Goal: Answer question/provide support: Share knowledge or assist other users

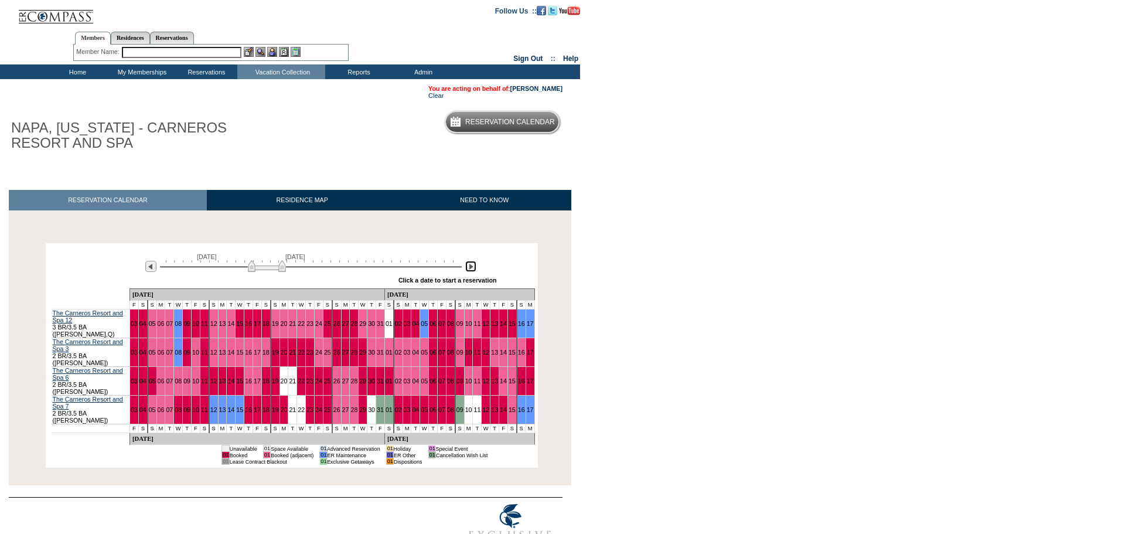
click at [470, 269] on img at bounding box center [470, 266] width 11 height 11
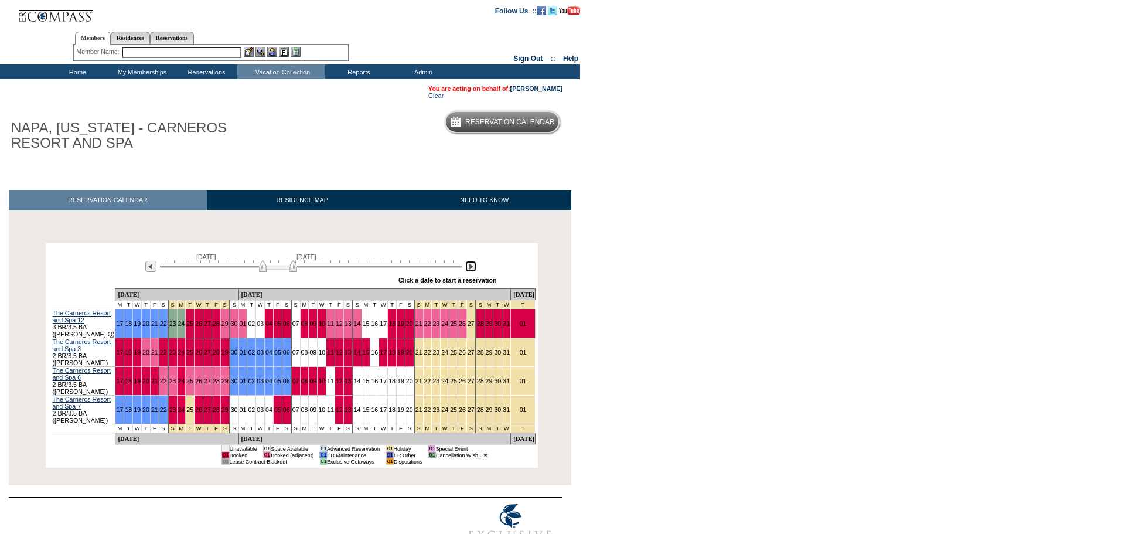
click at [470, 269] on img at bounding box center [470, 266] width 11 height 11
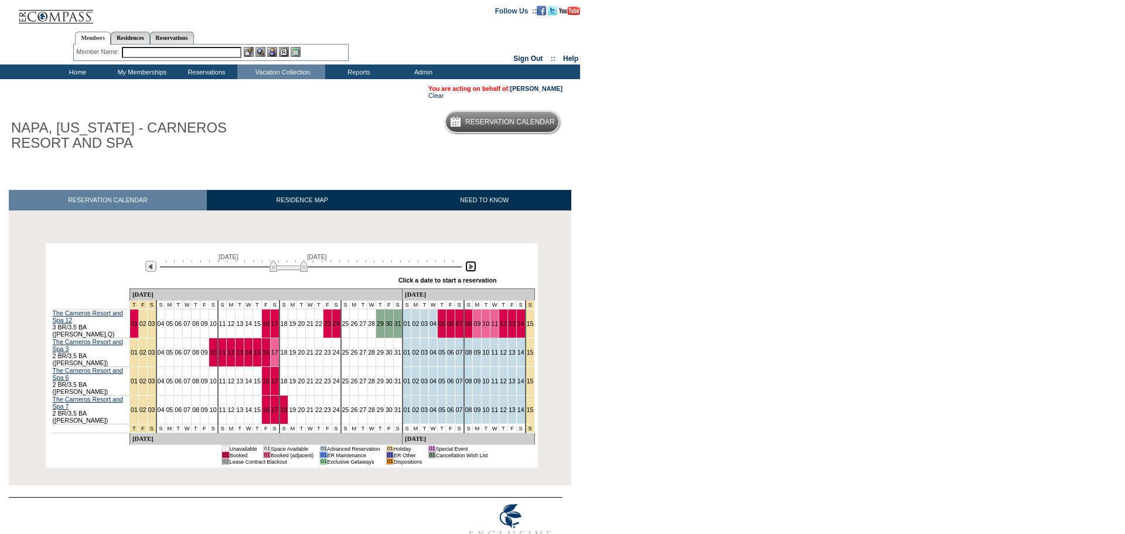
click at [470, 269] on img at bounding box center [470, 266] width 11 height 11
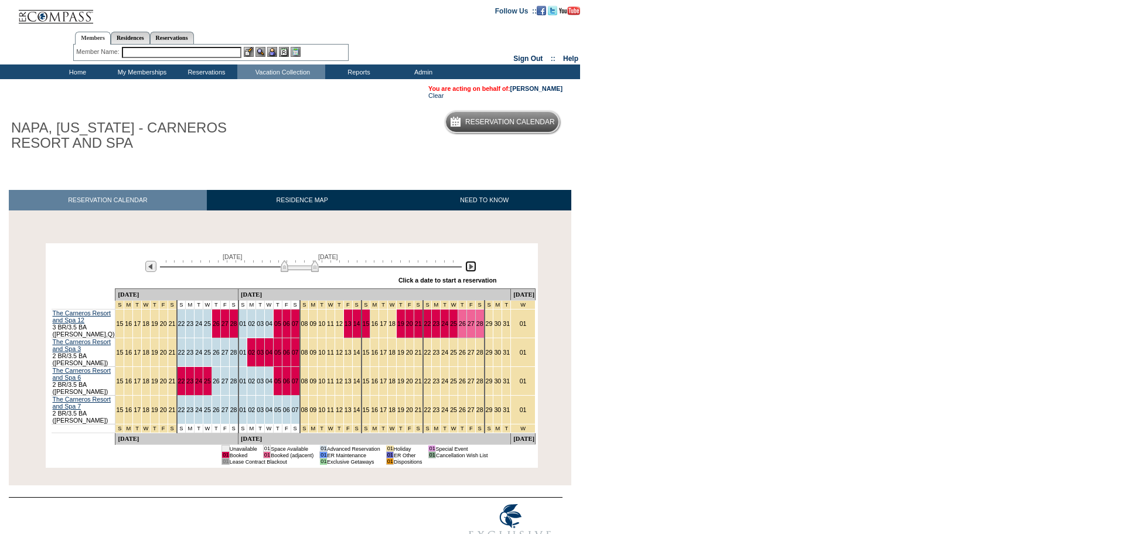
click at [474, 272] on img at bounding box center [470, 266] width 11 height 11
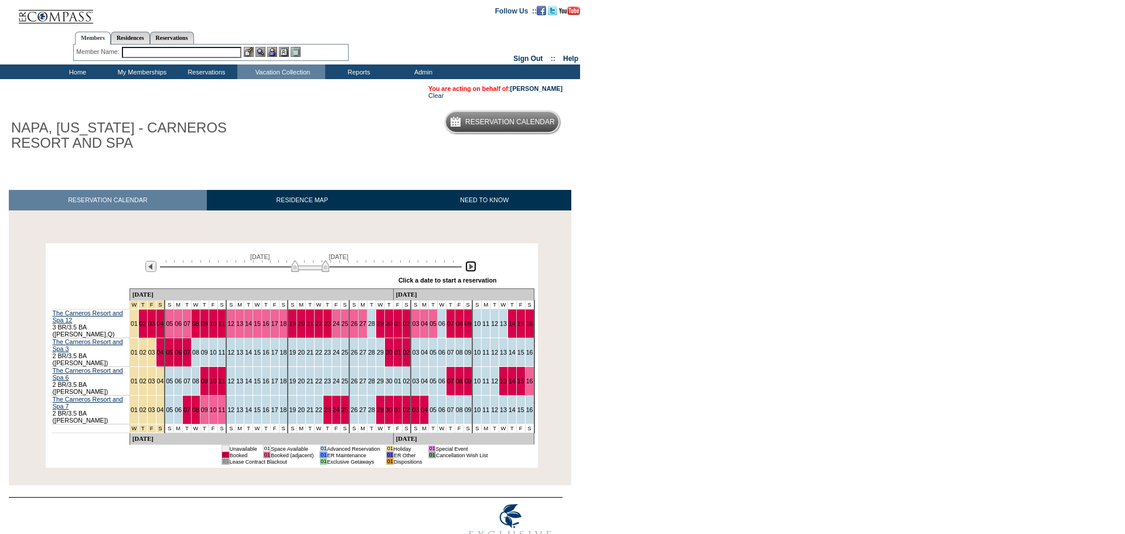
click at [473, 272] on img at bounding box center [470, 266] width 11 height 11
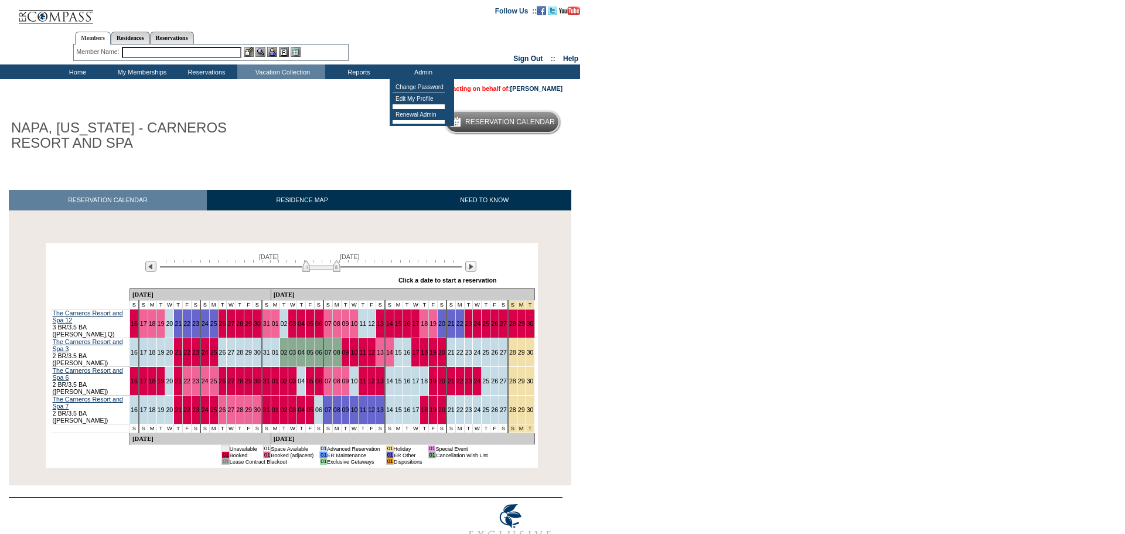
click at [209, 53] on input "text" at bounding box center [182, 52] width 120 height 11
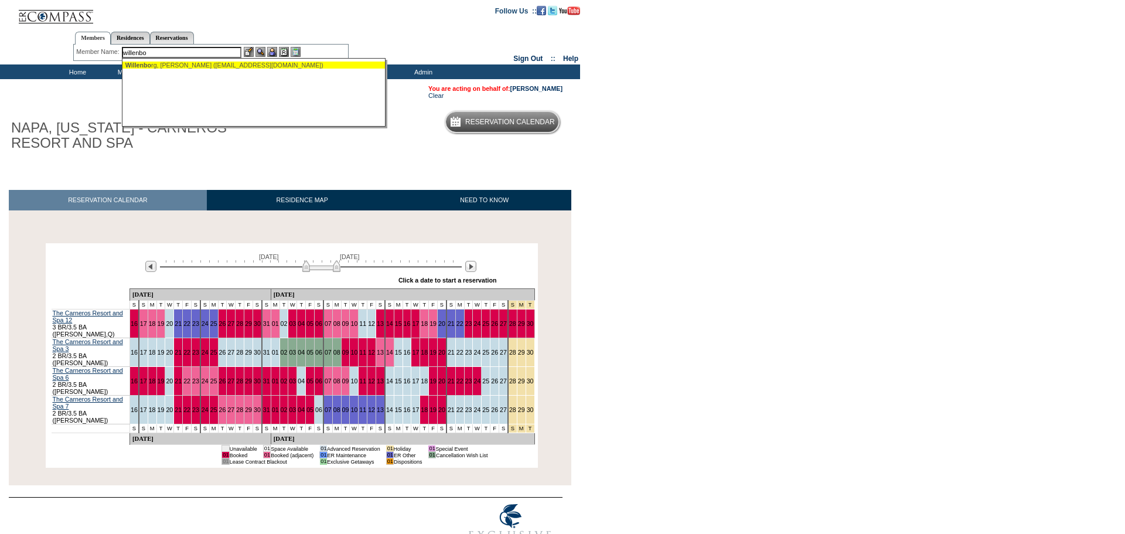
click at [249, 62] on div "Willenbo rg, Craig (craigwillen@gmail.com)" at bounding box center [254, 65] width 258 height 7
type input "Willenborg, Craig (craigwillen@gmail.com)"
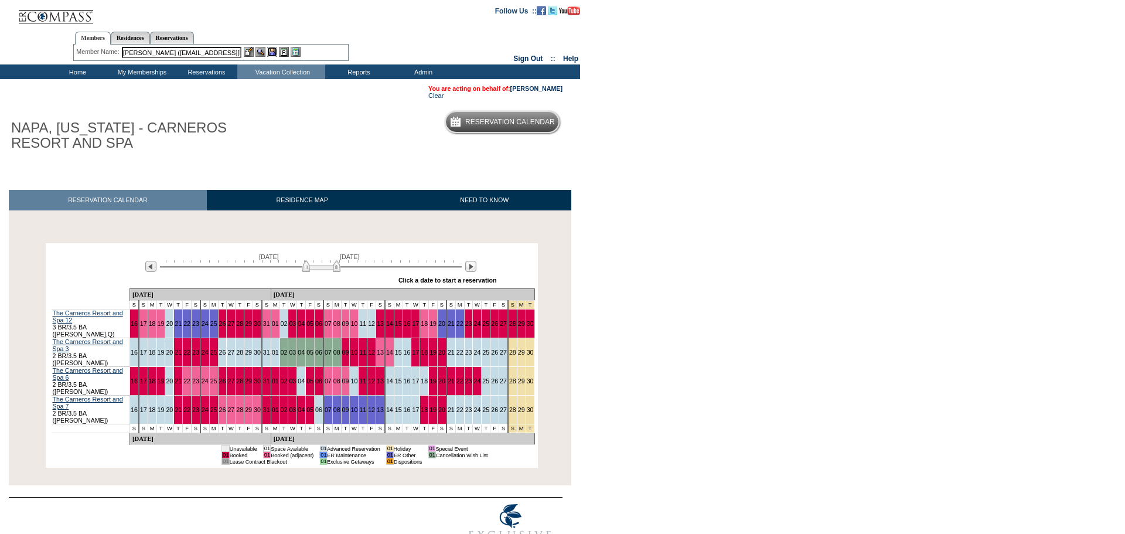
click at [271, 53] on img at bounding box center [272, 52] width 10 height 10
click at [523, 89] on link "[PERSON_NAME]" at bounding box center [537, 88] width 52 height 7
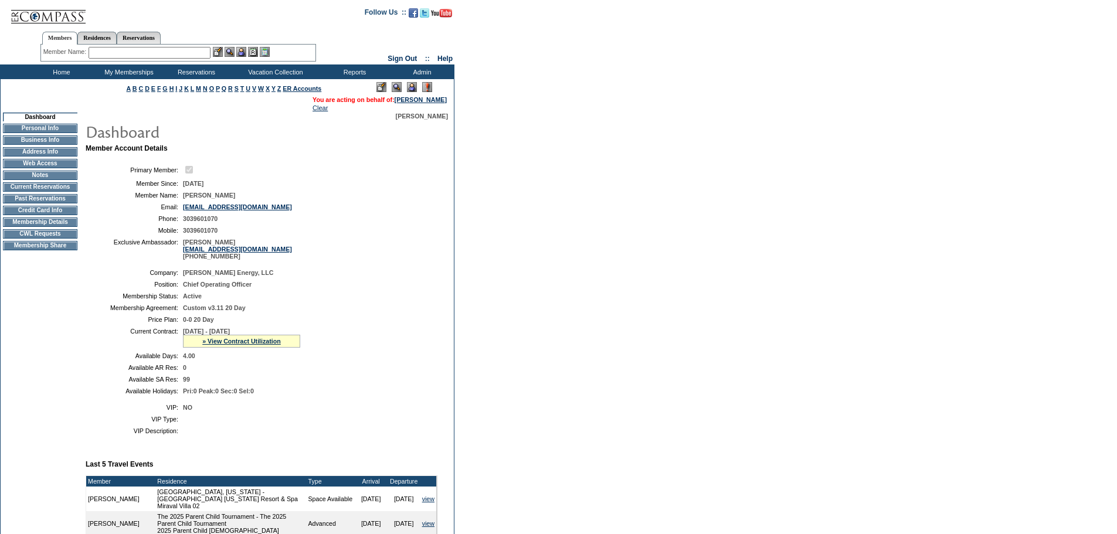
click at [53, 239] on td "CWL Requests" at bounding box center [40, 233] width 74 height 9
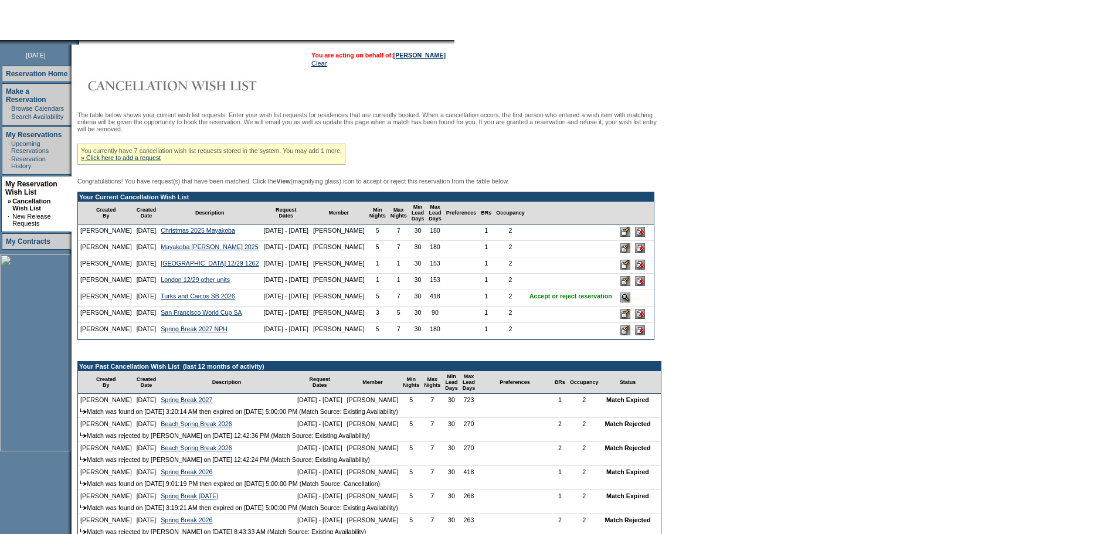
scroll to position [117, 0]
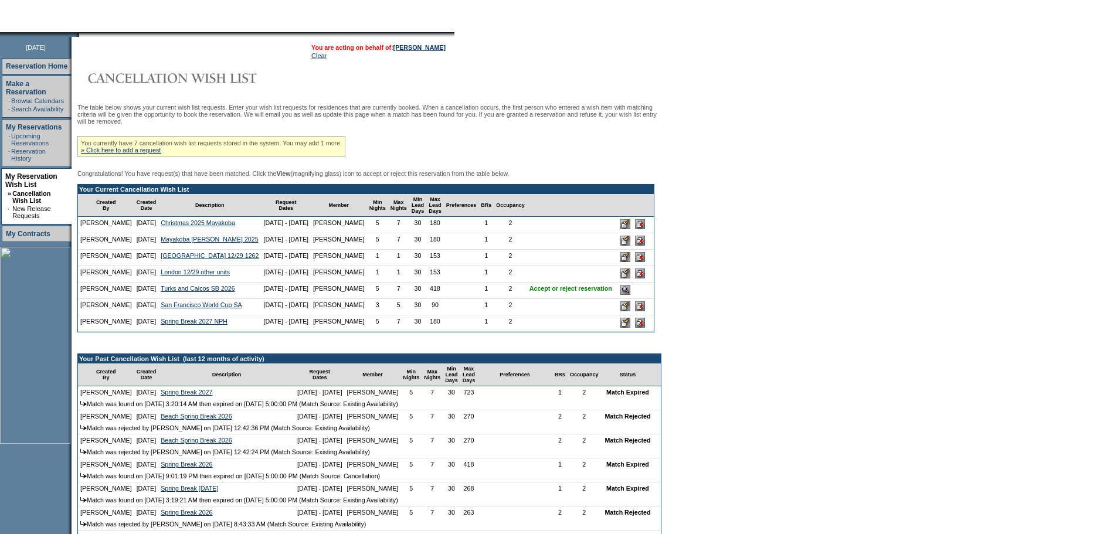
click at [620, 295] on input "image" at bounding box center [625, 290] width 10 height 10
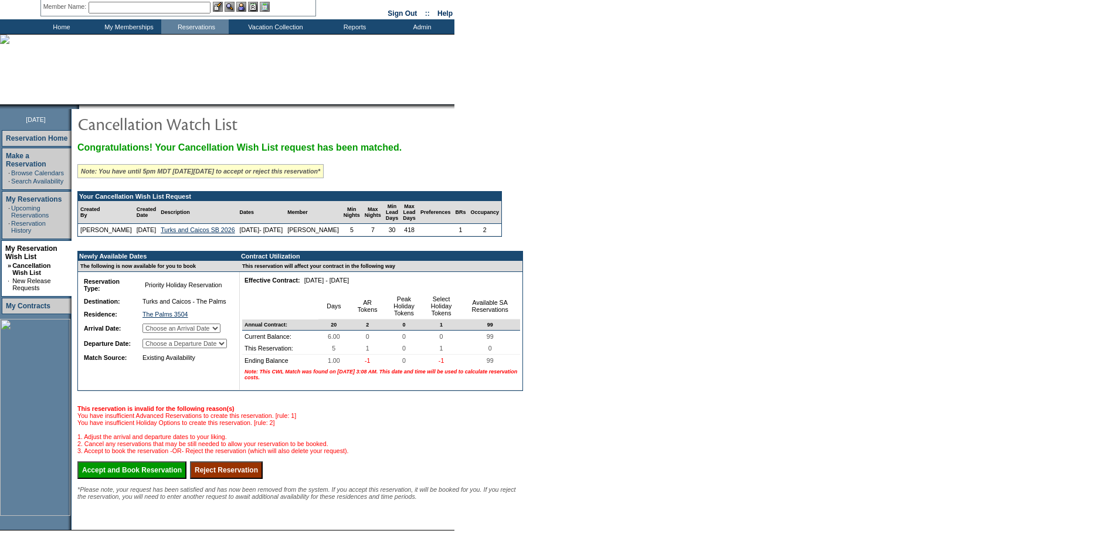
scroll to position [117, 0]
